Goal: Obtain resource: Download file/media

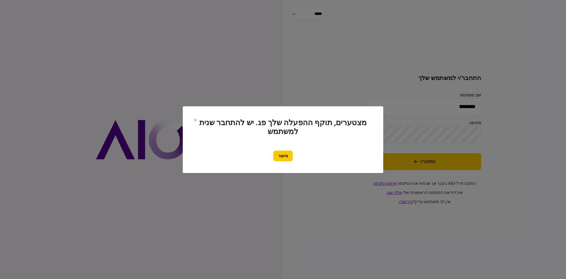
click at [287, 154] on button "אישור" at bounding box center [282, 155] width 19 height 11
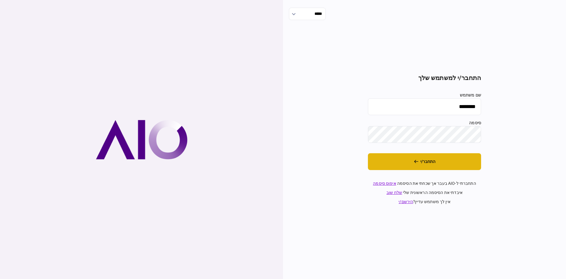
click at [396, 158] on button "התחבר/י" at bounding box center [424, 161] width 113 height 17
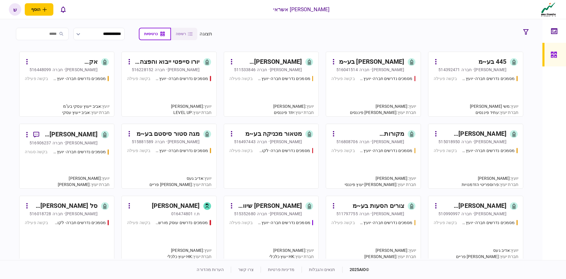
click at [475, 62] on div "445 בע~מ" at bounding box center [473, 61] width 66 height 9
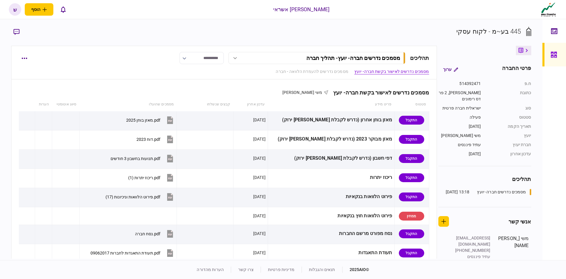
click at [554, 54] on icon at bounding box center [554, 54] width 6 height 7
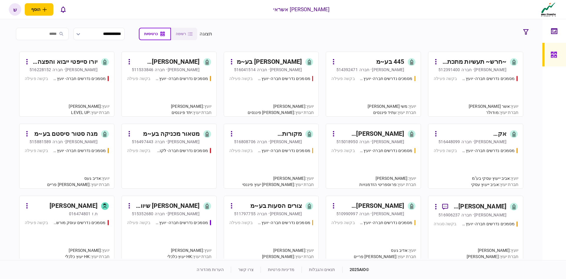
click at [67, 34] on input "search" at bounding box center [42, 34] width 53 height 12
type input "*"
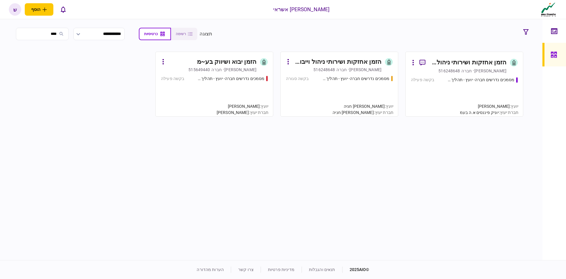
type input "****"
click at [481, 85] on div "מסמכים נדרשים חברה- יועץ - תהליך חברה בקשה פעילה" at bounding box center [464, 94] width 107 height 34
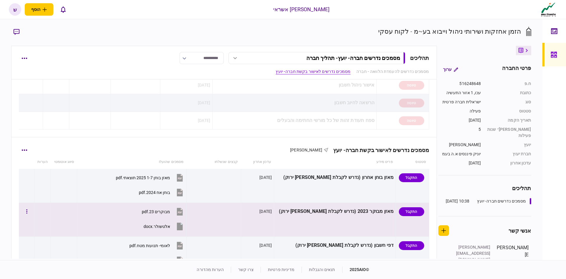
scroll to position [88, 0]
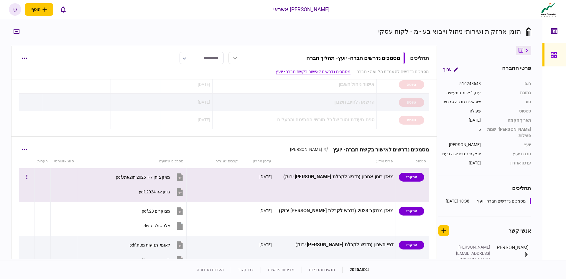
click at [158, 175] on div "מאזן בוחן 1-7 2025 תוצאתי.pdf" at bounding box center [143, 177] width 54 height 5
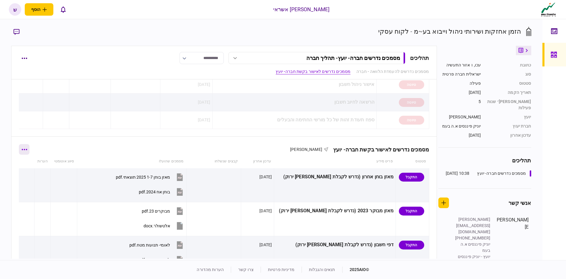
click at [29, 149] on button "button" at bounding box center [24, 149] width 11 height 11
click at [37, 184] on span "הורד מסמכים" at bounding box center [32, 186] width 27 height 7
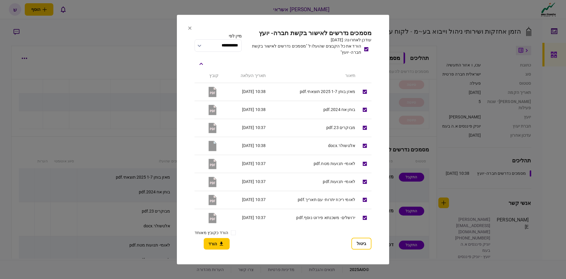
scroll to position [307, 0]
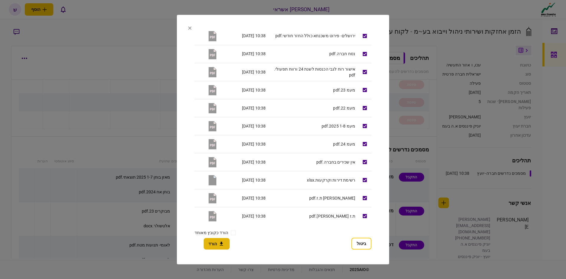
click at [216, 244] on button "הורד" at bounding box center [217, 243] width 26 height 11
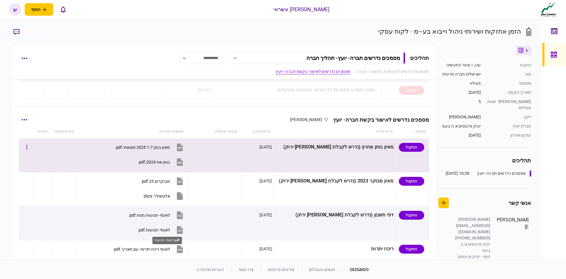
scroll to position [118, 0]
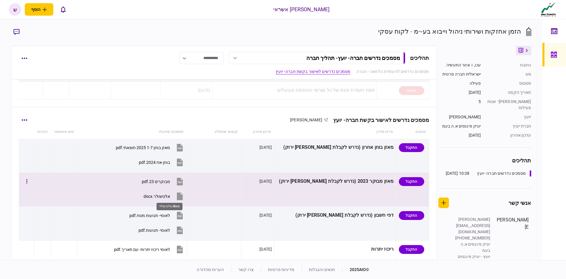
click at [165, 194] on div "אלטשולר.docx" at bounding box center [157, 196] width 27 height 5
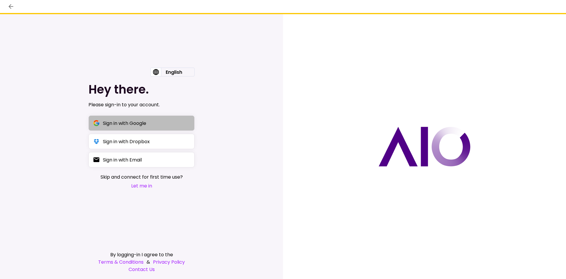
click at [120, 122] on div "Sign in with Google" at bounding box center [124, 122] width 43 height 7
